Goal: Book appointment/travel/reservation

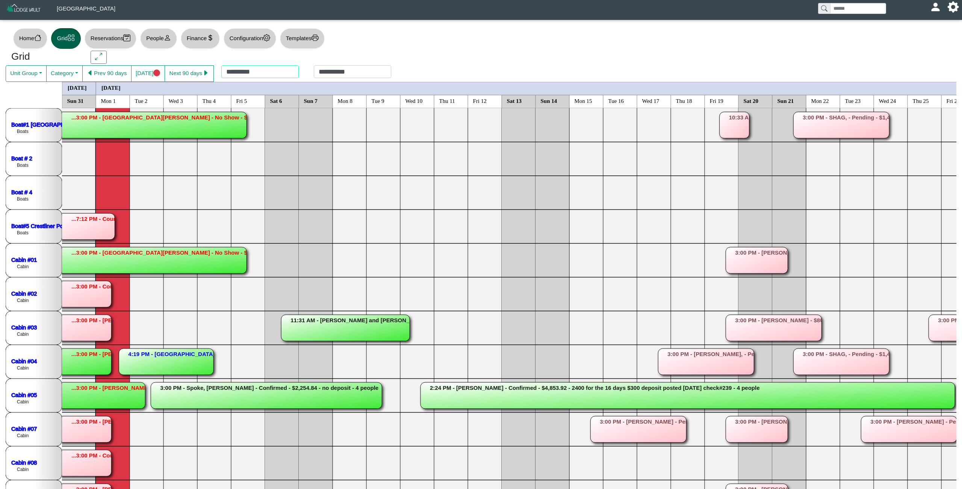
click at [287, 74] on div "**********" at bounding box center [306, 73] width 185 height 17
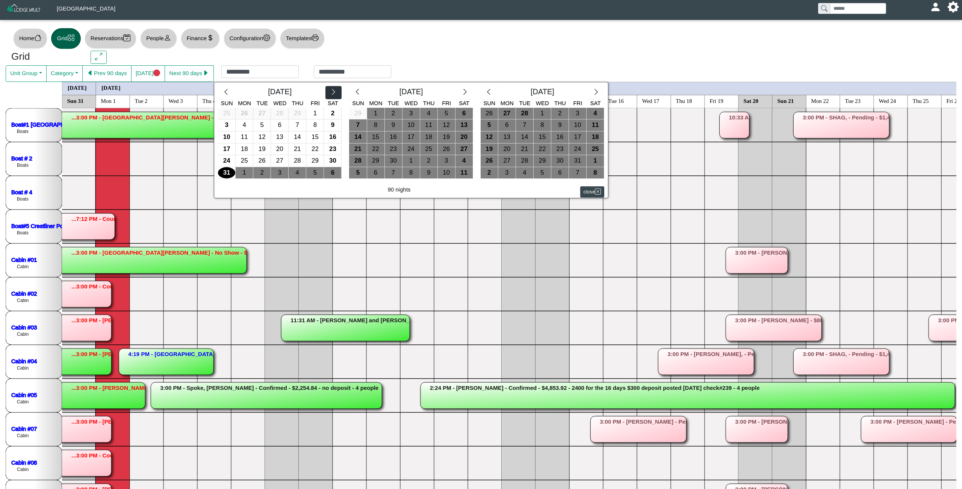
click at [337, 95] on icon "chevron right" at bounding box center [333, 91] width 7 height 7
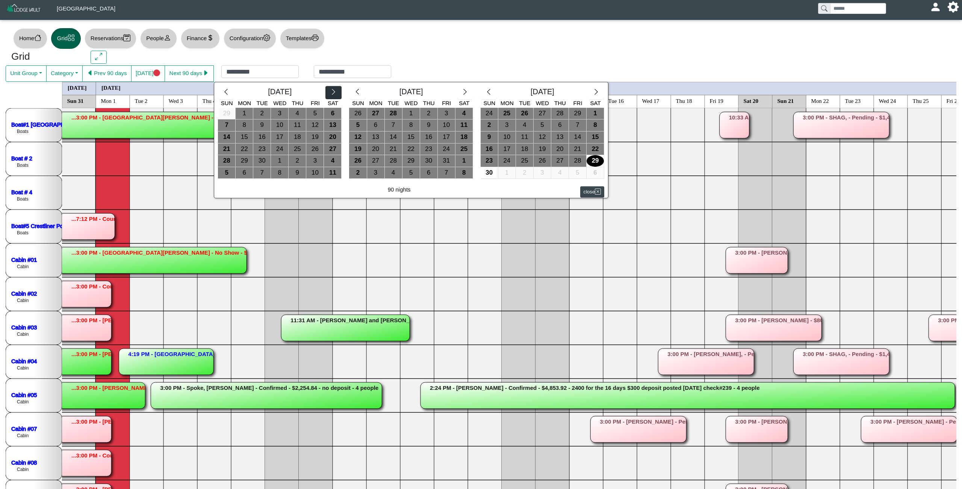
click at [337, 95] on icon "chevron right" at bounding box center [333, 91] width 7 height 7
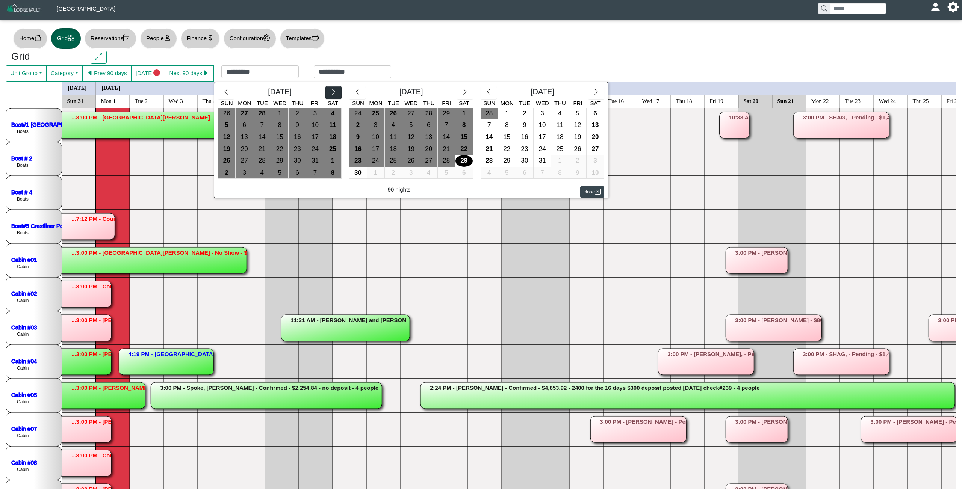
click at [337, 95] on icon "chevron right" at bounding box center [333, 91] width 7 height 7
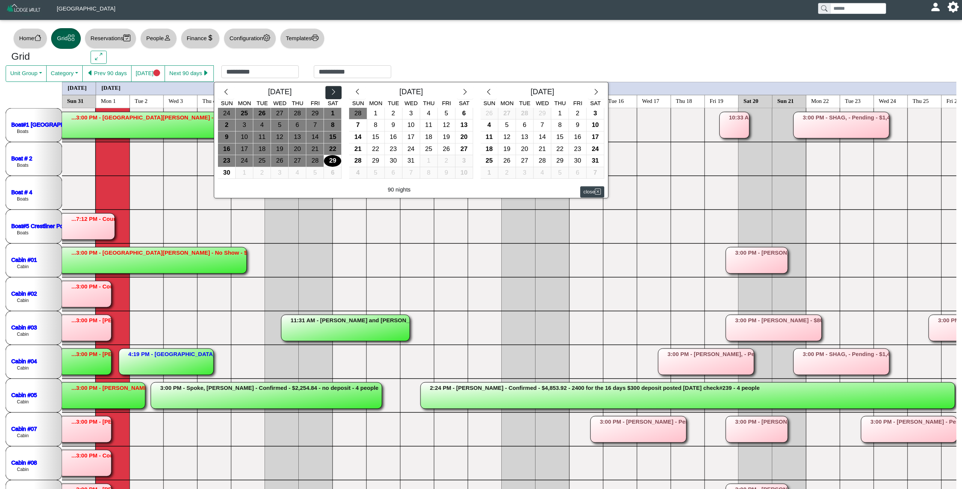
click at [337, 95] on icon "chevron right" at bounding box center [333, 91] width 7 height 7
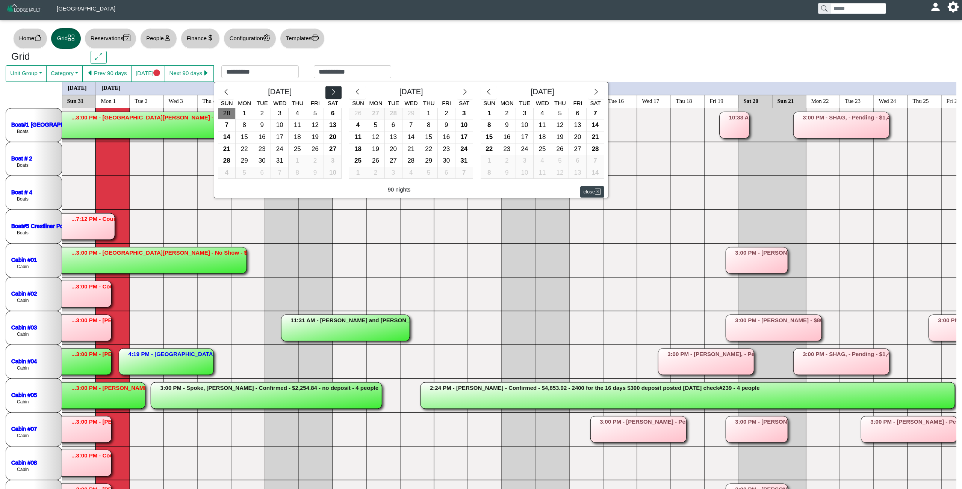
click at [337, 95] on icon "chevron right" at bounding box center [333, 91] width 7 height 7
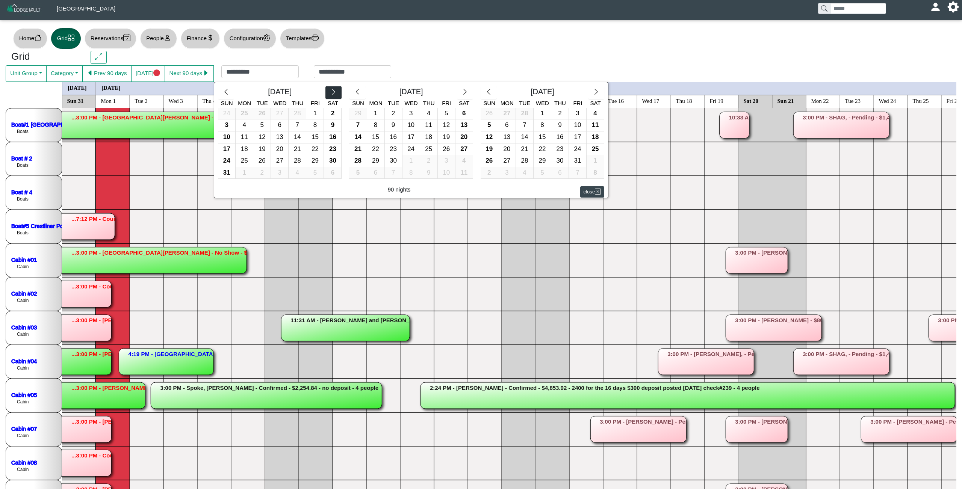
click at [337, 95] on icon "chevron right" at bounding box center [333, 91] width 7 height 7
click at [402, 129] on div "4" at bounding box center [393, 125] width 17 height 12
type input "********"
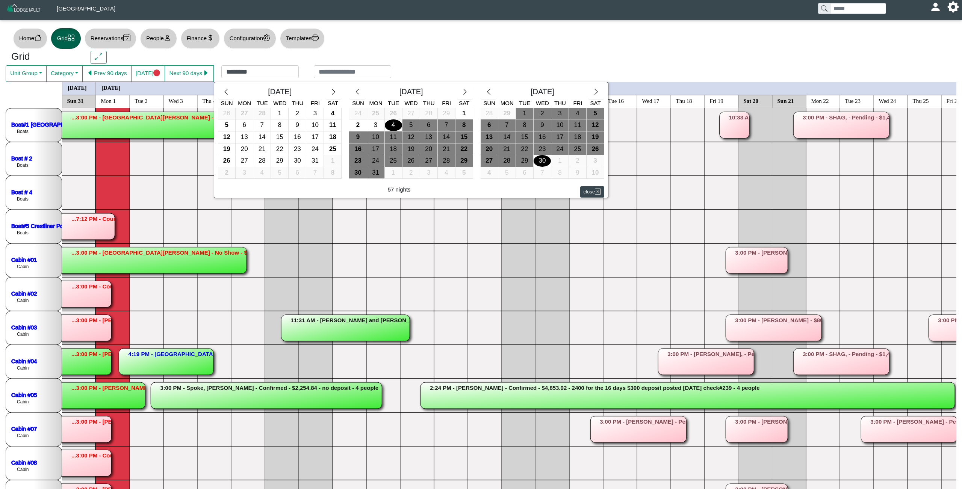
click at [551, 162] on div "30" at bounding box center [541, 161] width 17 height 12
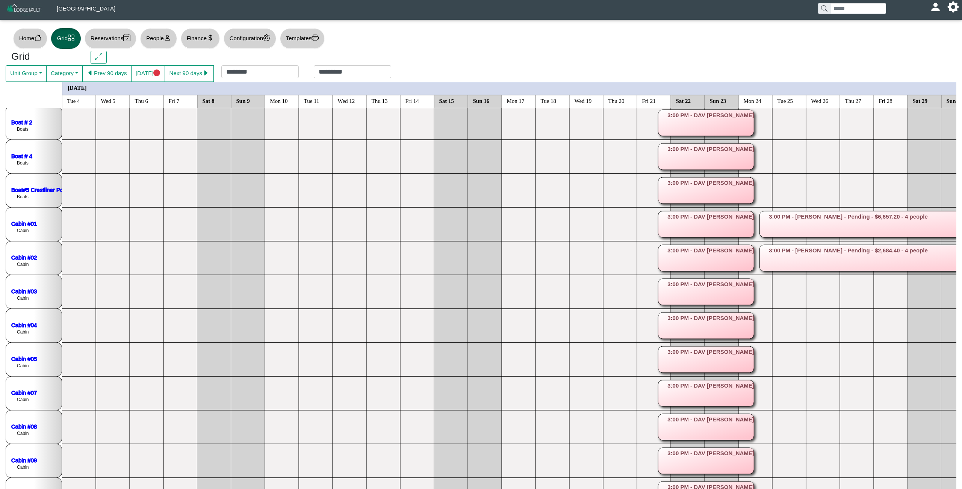
scroll to position [36, 0]
